Goal: Information Seeking & Learning: Learn about a topic

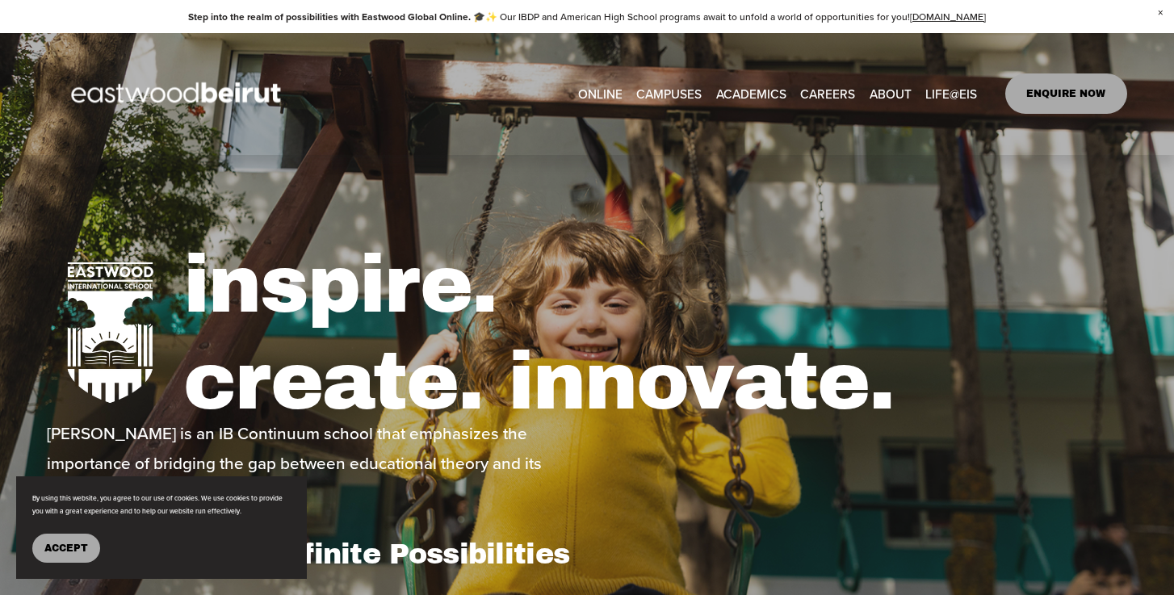
click at [1082, 98] on link "ENQUIRE NOW" at bounding box center [1066, 93] width 122 height 40
type input "*****"
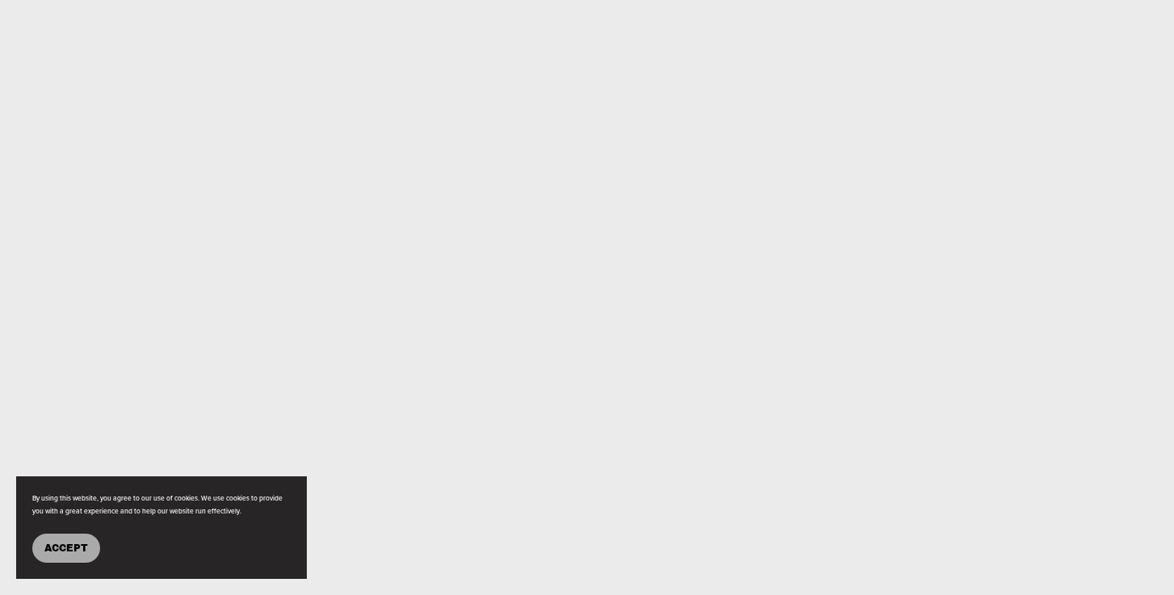
scroll to position [1055, 0]
click at [83, 554] on button "Accept" at bounding box center [66, 548] width 68 height 29
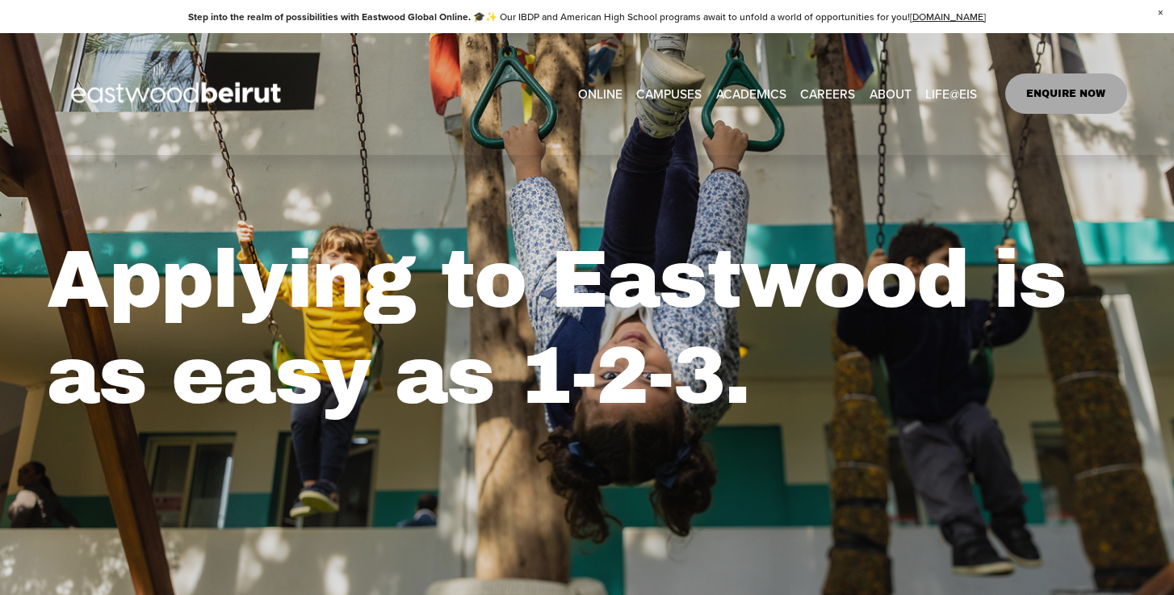
scroll to position [0, 0]
click at [614, 94] on link "ONLINE" at bounding box center [600, 94] width 44 height 25
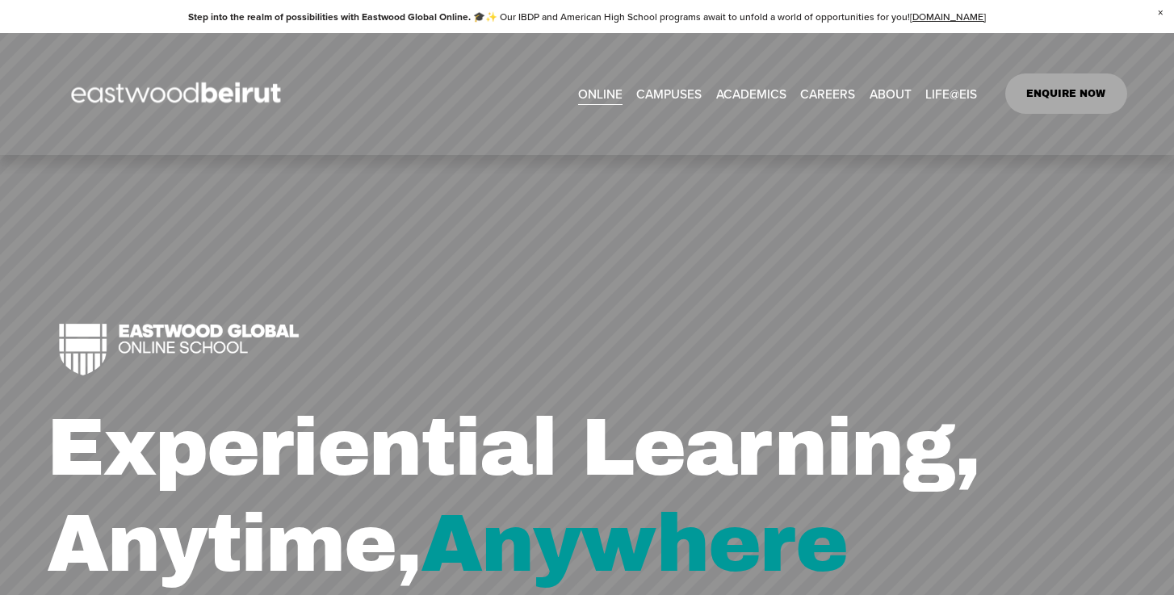
click at [717, 199] on div "Experiential Learning, Anytime, Anywhere" at bounding box center [587, 492] width 1174 height 675
click at [819, 92] on link "CAREERS" at bounding box center [827, 94] width 55 height 25
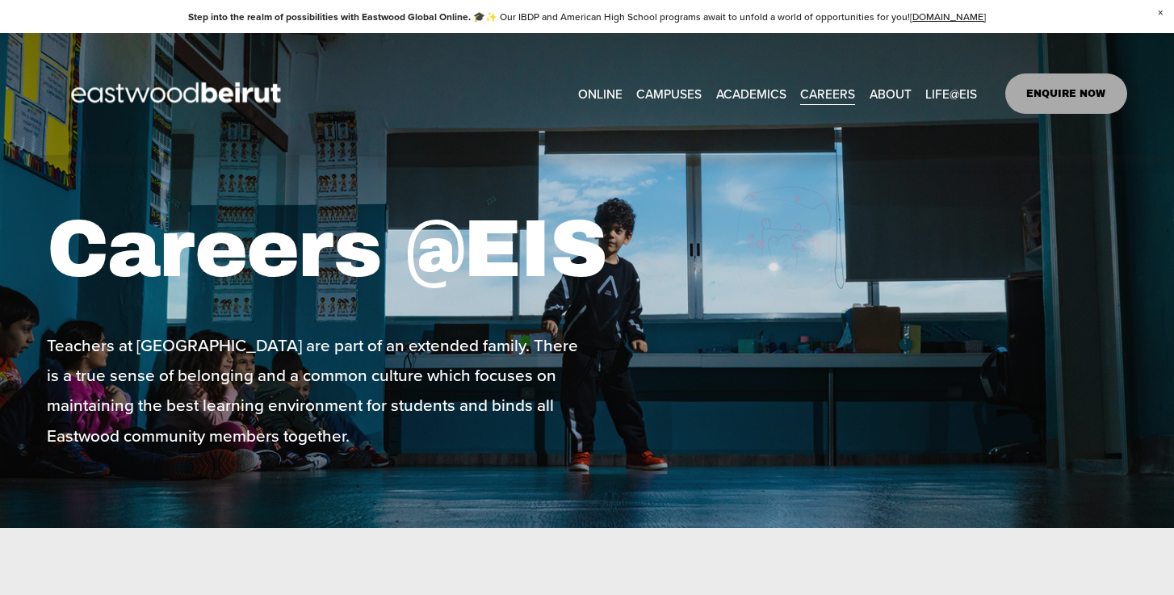
click at [734, 89] on span "ACADEMICS" at bounding box center [751, 94] width 70 height 23
click at [0, 0] on span "IB-DP Program" at bounding box center [0, 0] width 0 height 0
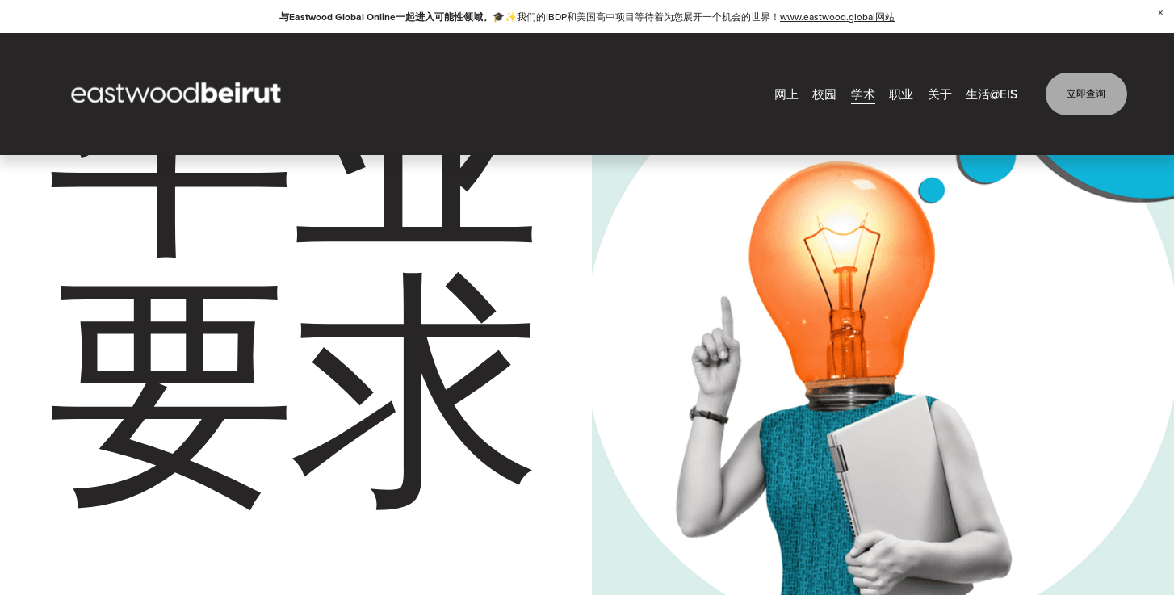
scroll to position [3063, 0]
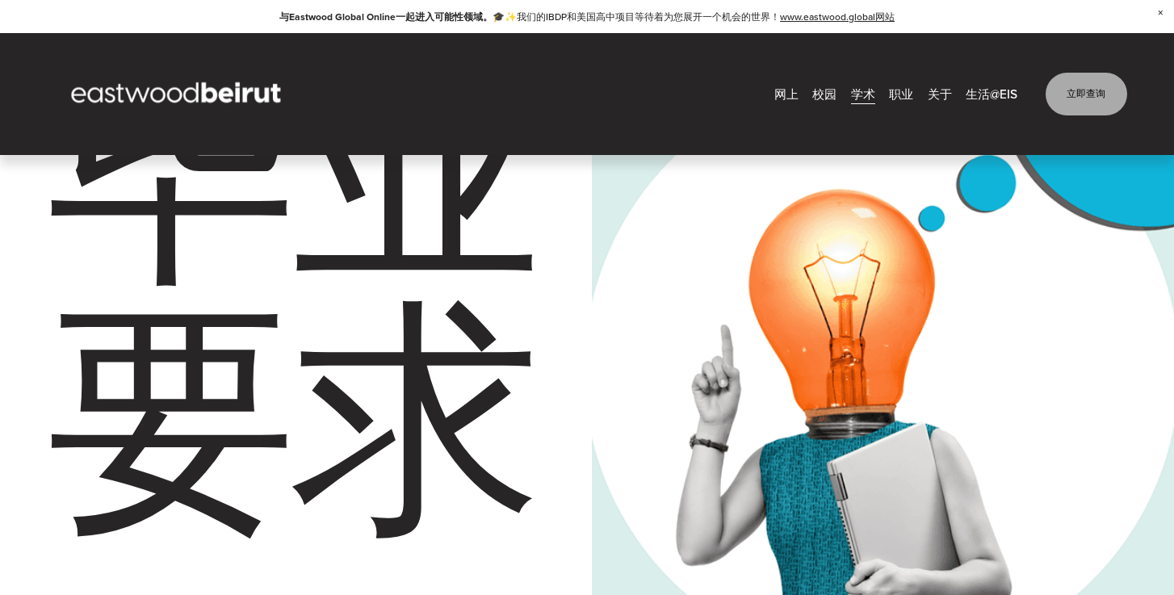
click at [0, 0] on span "爱丁堡公爵国际奖" at bounding box center [0, 0] width 0 height 0
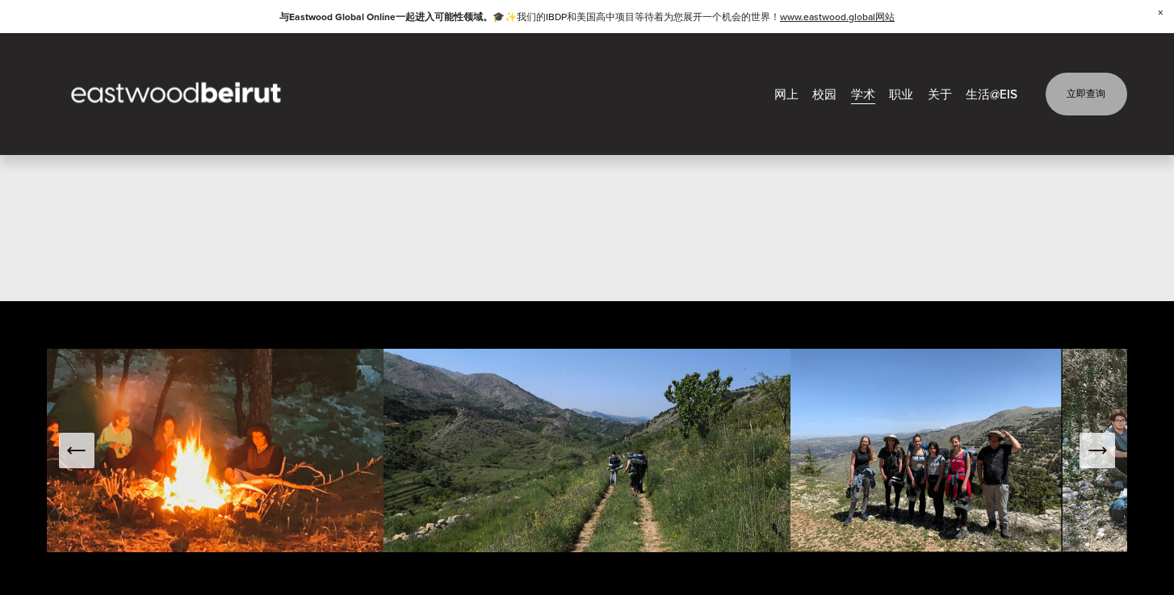
scroll to position [2064, 0]
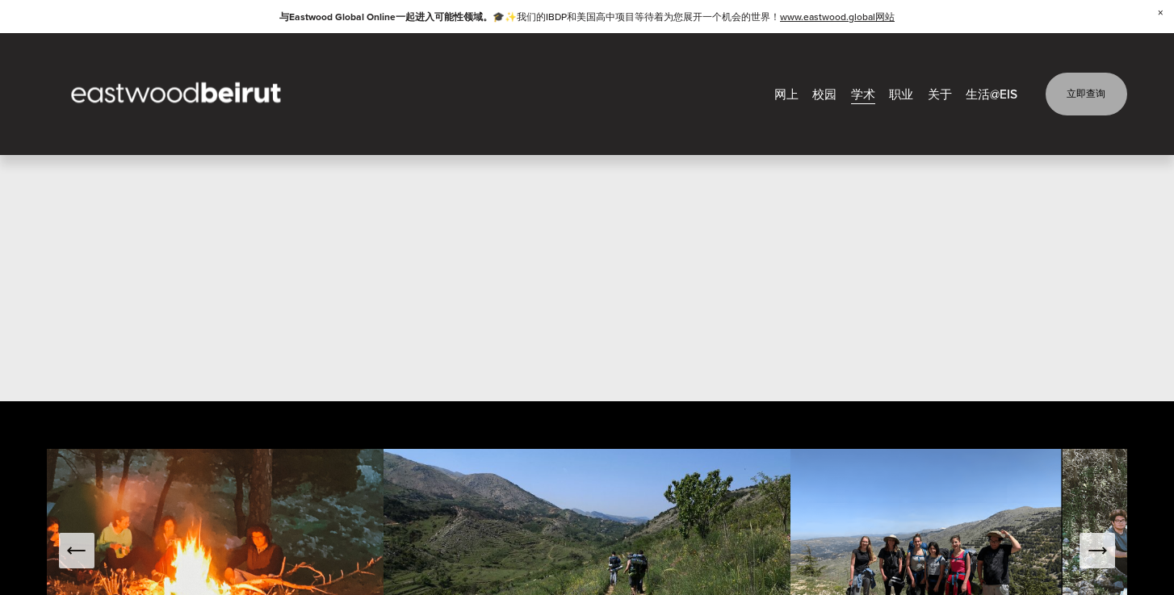
click at [0, 0] on span "IB-MYP中学" at bounding box center [0, 0] width 0 height 0
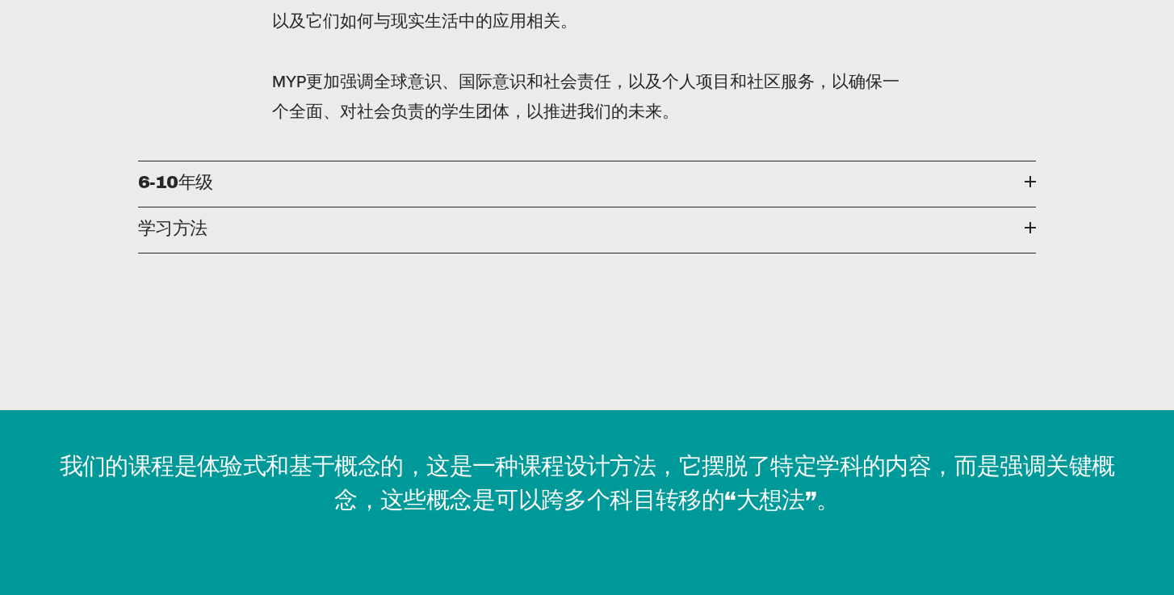
scroll to position [2187, 0]
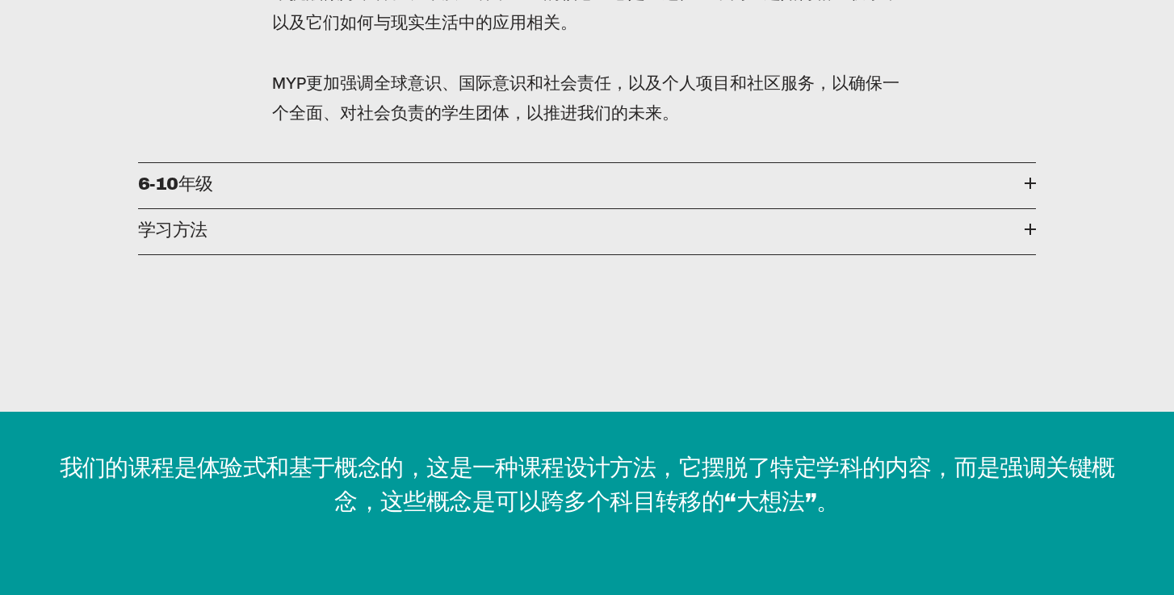
click at [926, 186] on span "6-10年级" at bounding box center [581, 183] width 887 height 25
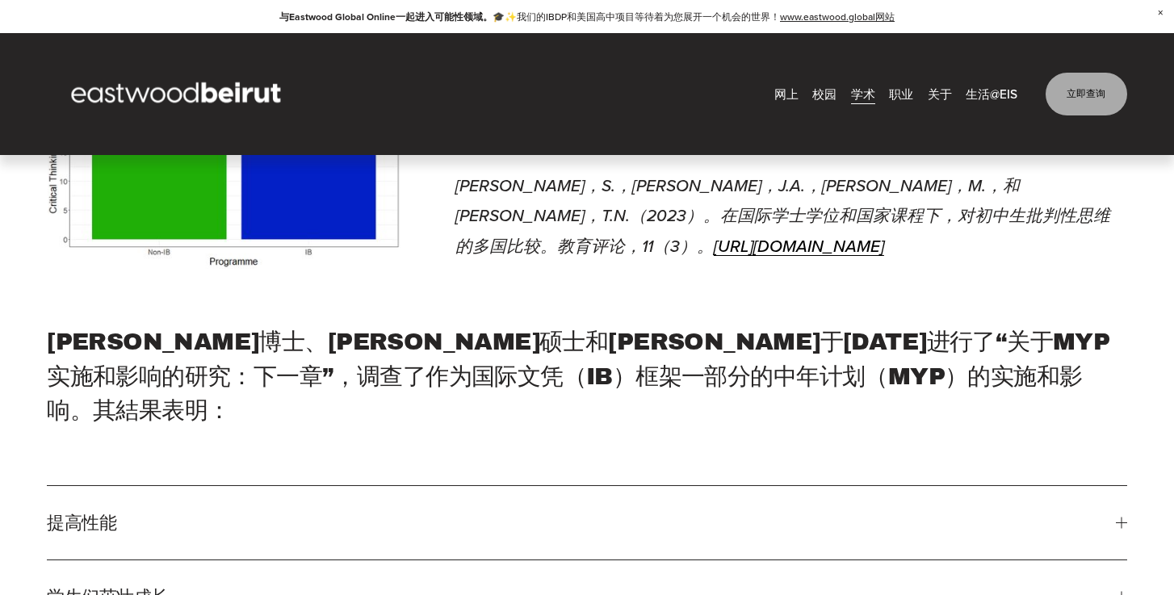
scroll to position [4314, 0]
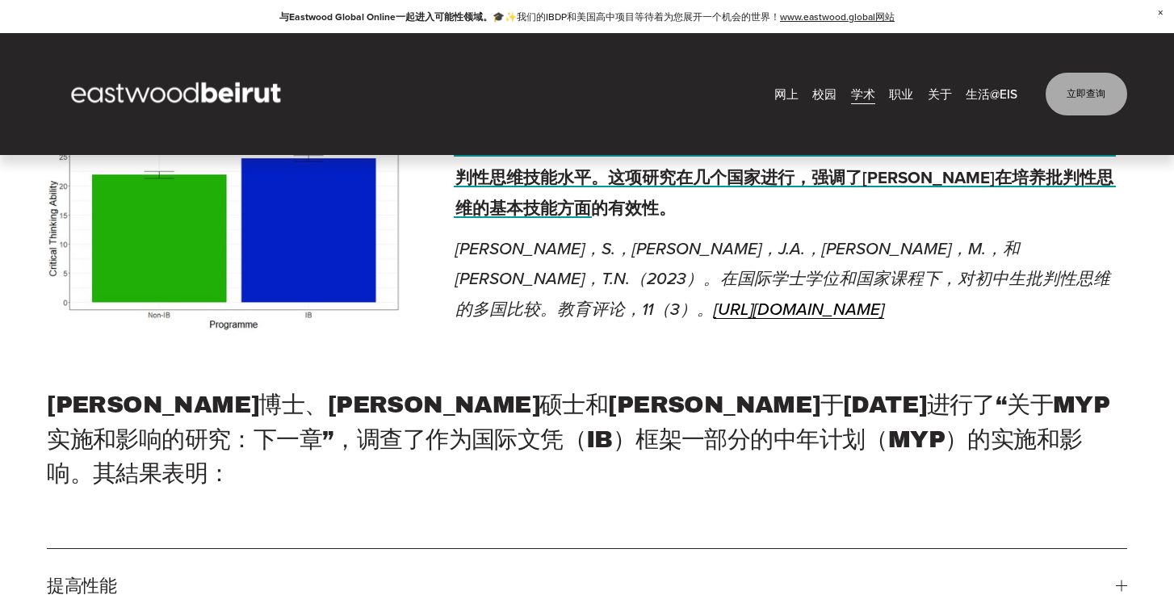
click at [1069, 94] on link "立即查询" at bounding box center [1087, 94] width 82 height 43
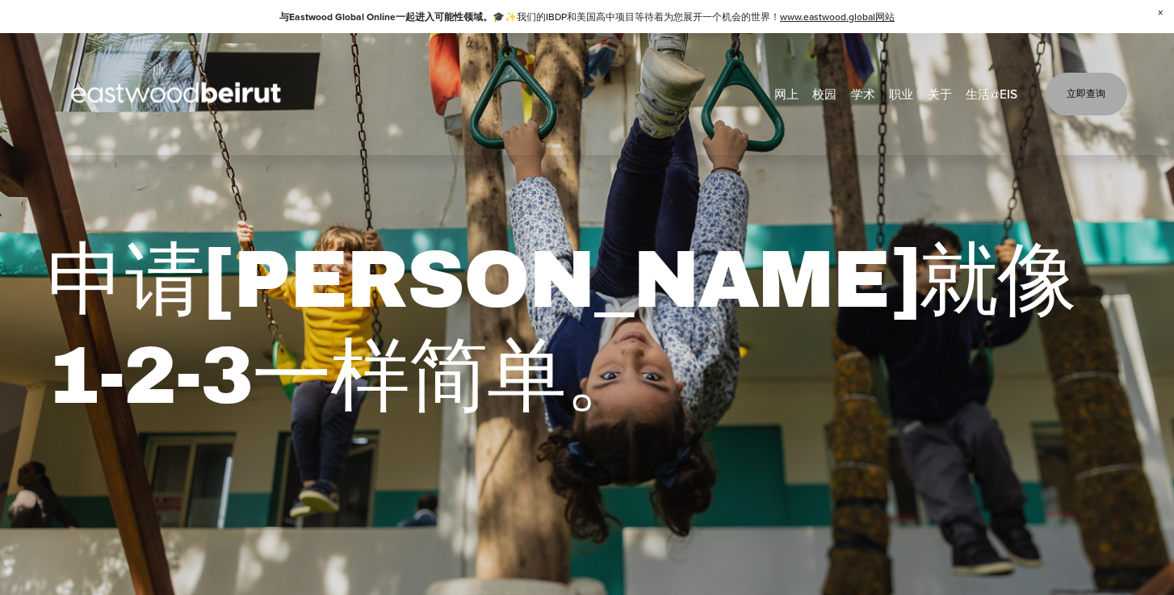
click at [844, 15] on link "www.eastwood.global网站" at bounding box center [837, 17] width 115 height 14
